Goal: Task Accomplishment & Management: Manage account settings

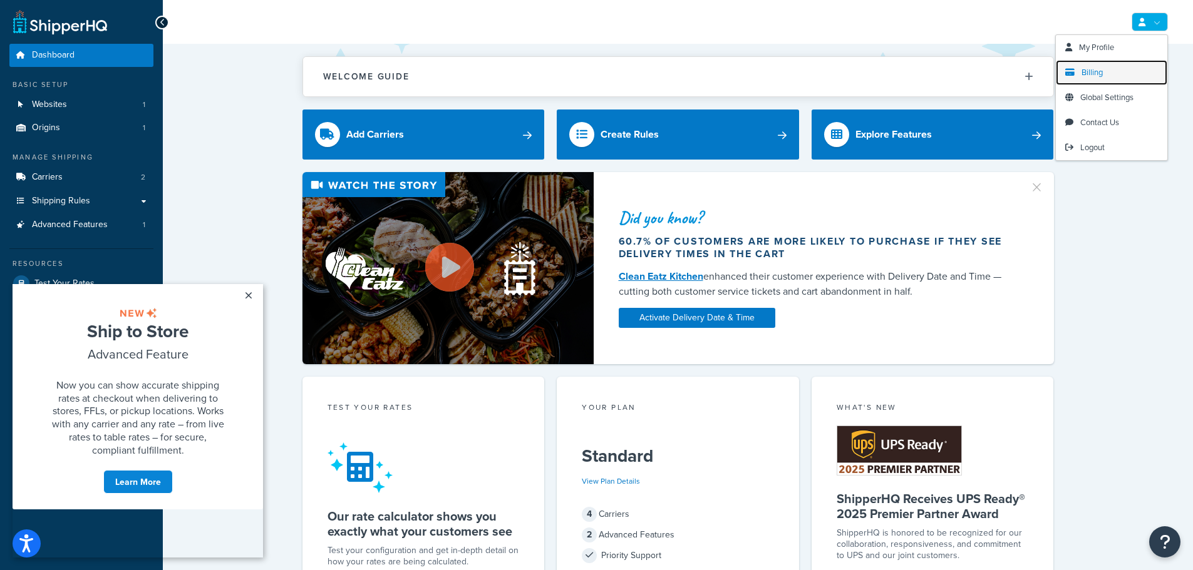
click at [1113, 71] on link "Billing" at bounding box center [1110, 72] width 111 height 25
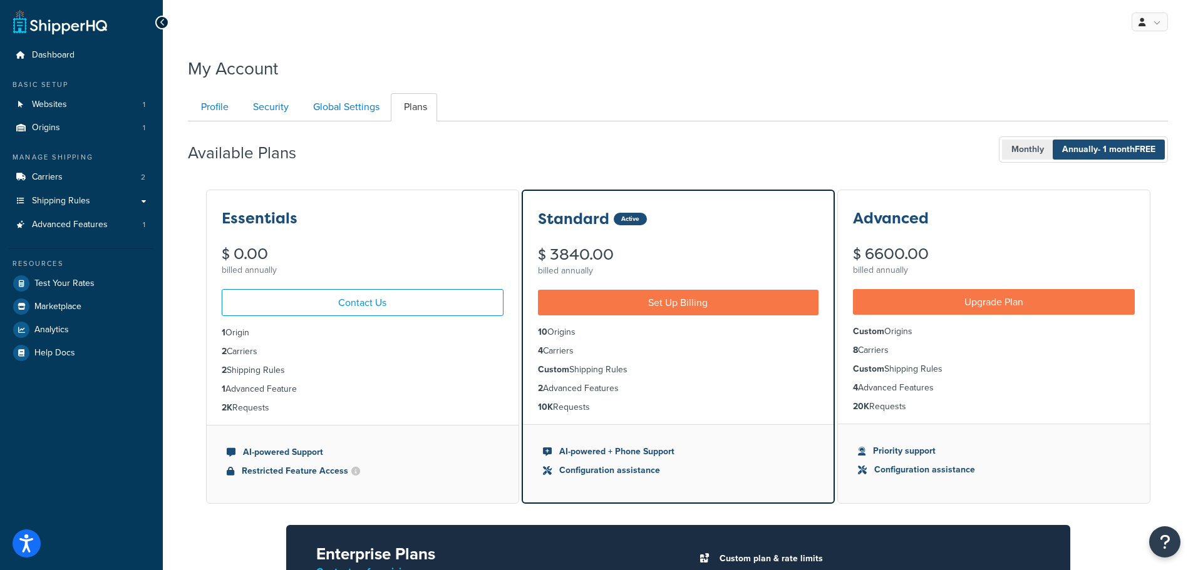
click at [1015, 147] on span "Monthly" at bounding box center [1027, 150] width 51 height 20
click at [1097, 145] on span "- 1 month FREE" at bounding box center [1126, 149] width 58 height 13
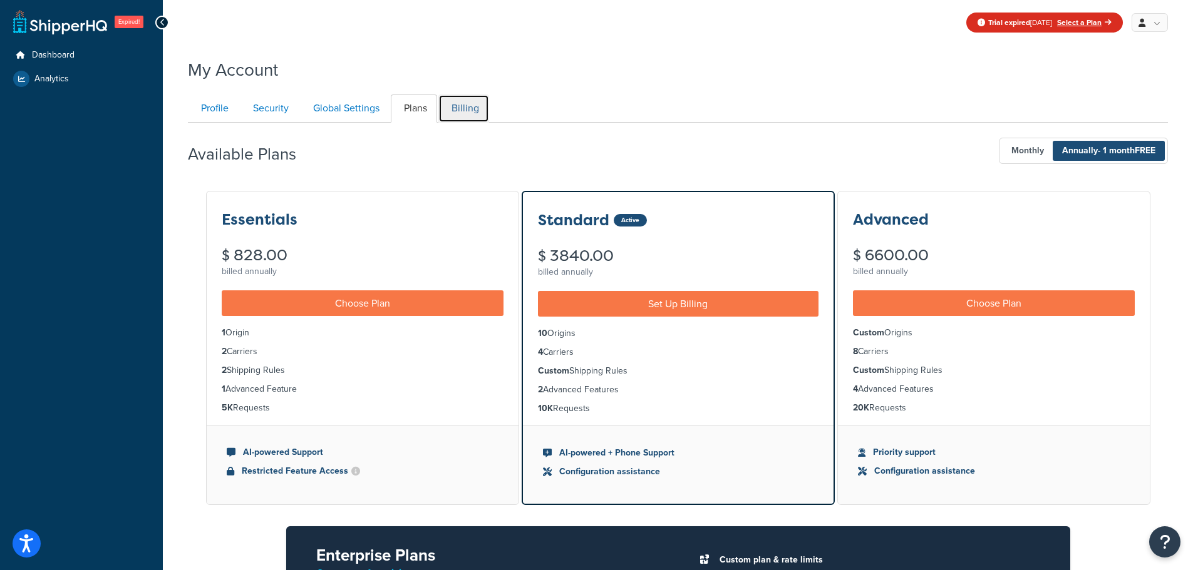
click at [463, 118] on link "Billing" at bounding box center [463, 109] width 51 height 28
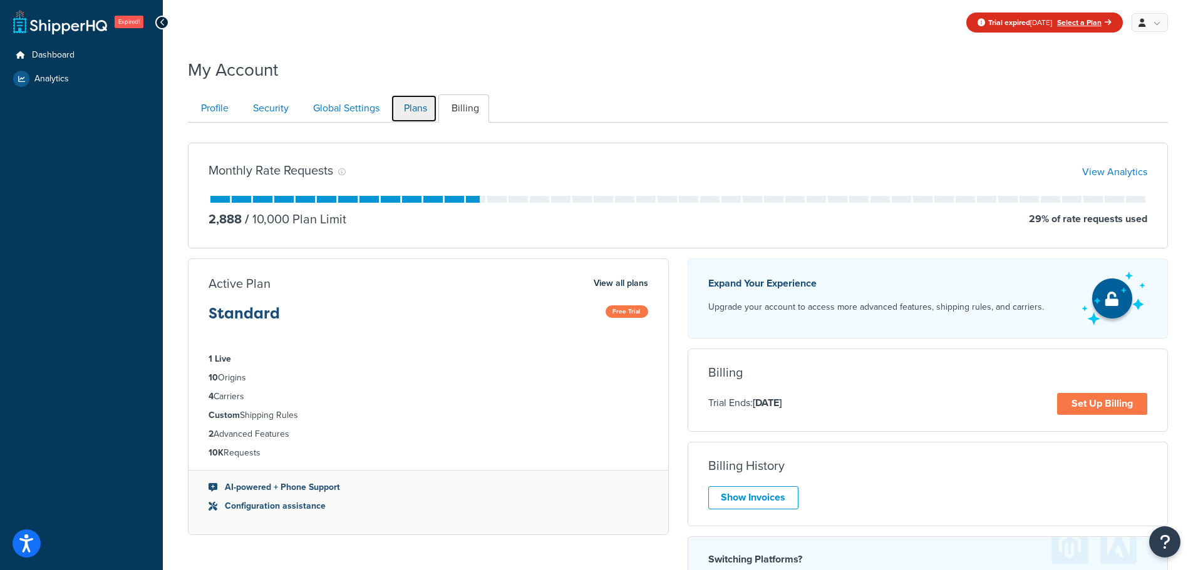
click at [411, 110] on link "Plans" at bounding box center [414, 109] width 46 height 28
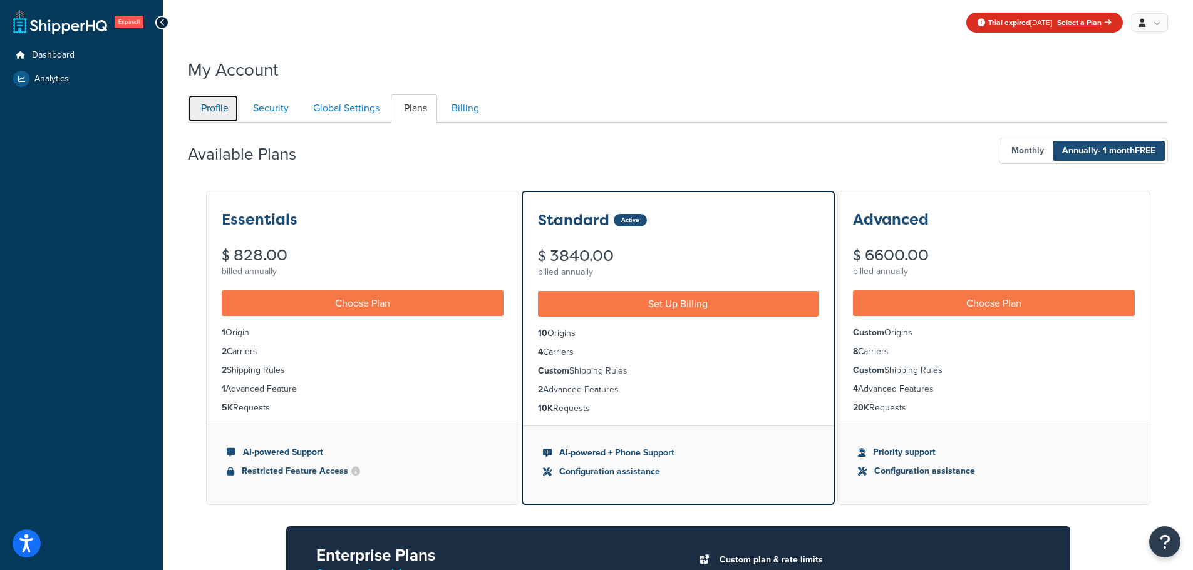
click at [220, 103] on link "Profile" at bounding box center [213, 109] width 51 height 28
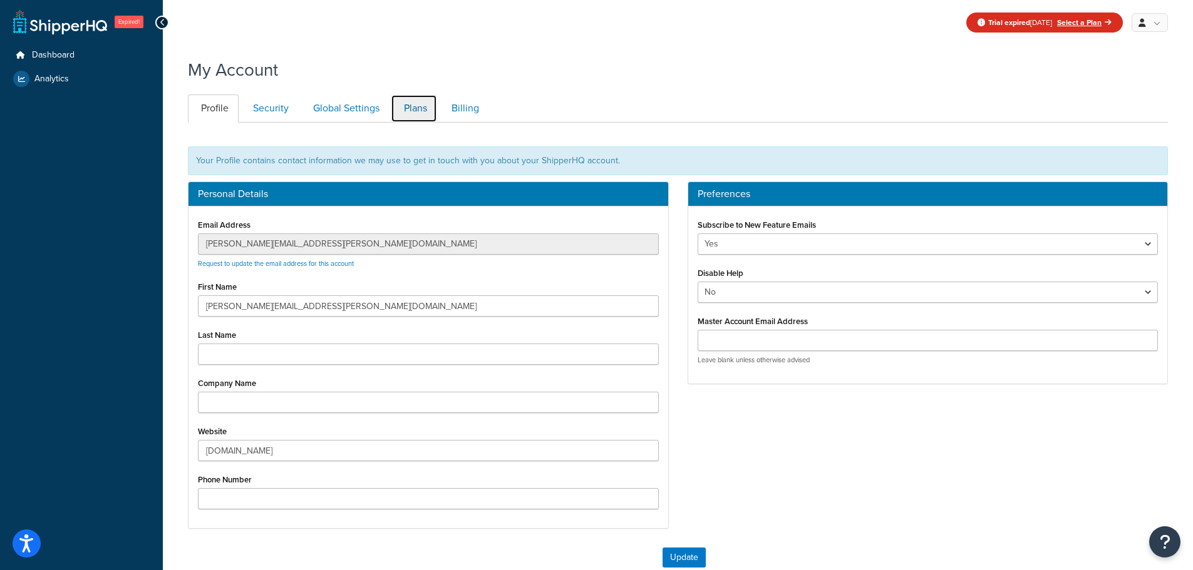
click at [419, 104] on link "Plans" at bounding box center [414, 109] width 46 height 28
